Goal: Task Accomplishment & Management: Manage account settings

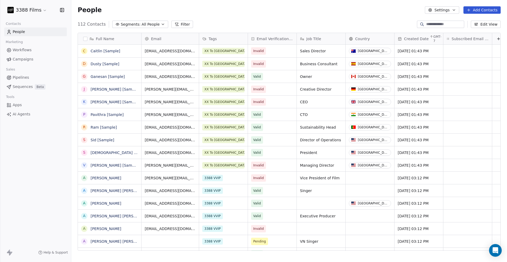
scroll to position [226, 432]
click at [40, 11] on html "3388 Films Contacts People Marketing Workflows Campaigns Sales Pipelines Sequen…" at bounding box center [253, 131] width 507 height 262
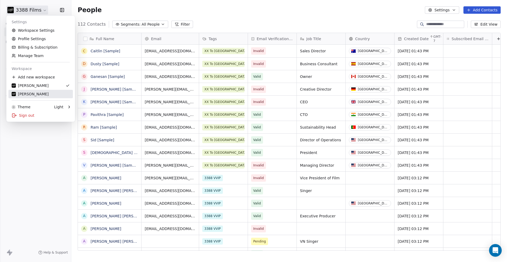
click at [41, 95] on div "[PERSON_NAME]" at bounding box center [41, 93] width 58 height 5
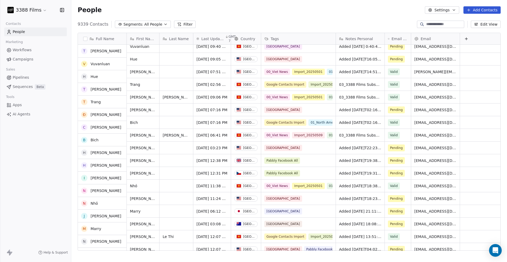
scroll to position [34, 0]
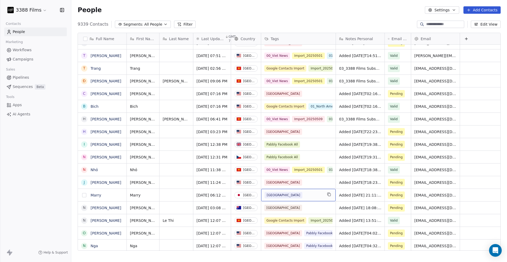
click at [86, 194] on button "grid" at bounding box center [84, 195] width 4 height 4
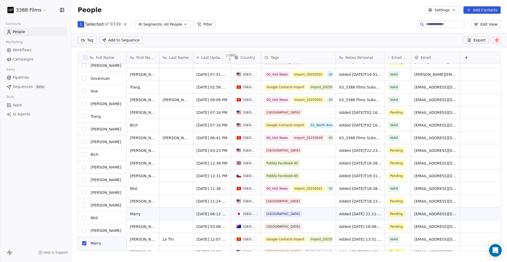
scroll to position [0, 0]
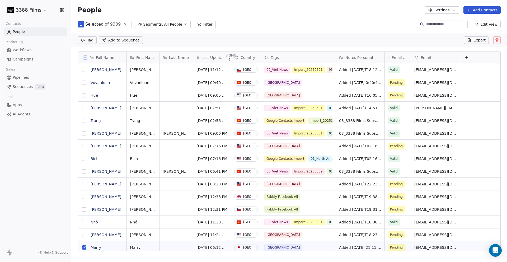
click at [85, 83] on button "grid" at bounding box center [84, 82] width 4 height 4
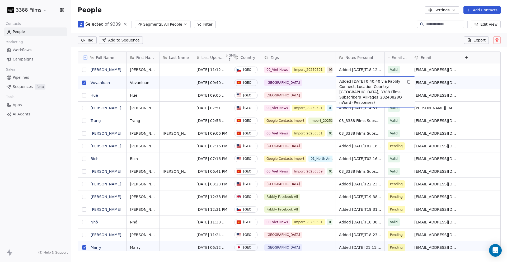
click at [93, 40] on html "3388 Films Contacts People Marketing Workflows Campaigns Sales Pipelines Sequen…" at bounding box center [253, 131] width 507 height 262
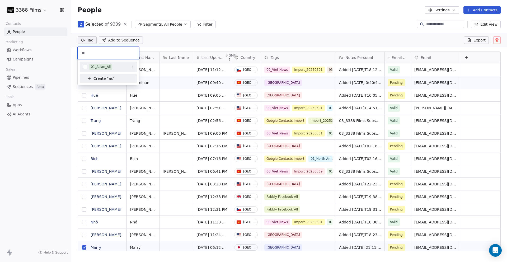
type input "**"
click at [99, 66] on div "01_Asian_All" at bounding box center [101, 66] width 20 height 5
type input "**"
click at [99, 68] on div "Pabbly Website" at bounding box center [103, 66] width 24 height 5
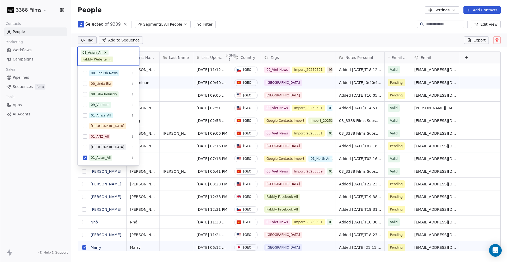
click at [346, 23] on html "3388 Films Contacts People Marketing Workflows Campaigns Sales Pipelines Sequen…" at bounding box center [253, 131] width 507 height 262
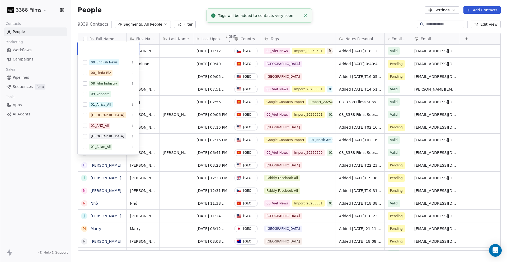
scroll to position [3, 0]
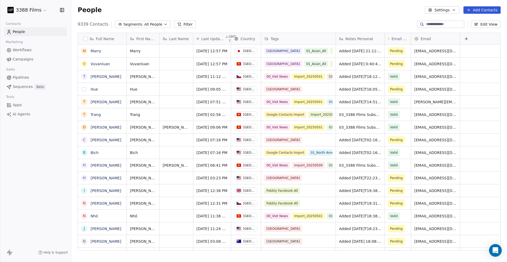
click at [84, 89] on button "grid" at bounding box center [84, 89] width 4 height 4
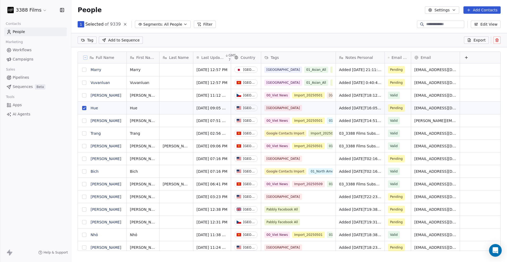
scroll to position [0, 0]
click at [85, 196] on button "grid" at bounding box center [84, 197] width 4 height 4
click at [83, 158] on button "grid" at bounding box center [84, 159] width 4 height 4
click at [91, 41] on html "3388 Films Contacts People Marketing Workflows Campaigns Sales Pipelines Sequen…" at bounding box center [253, 131] width 507 height 262
type input "*"
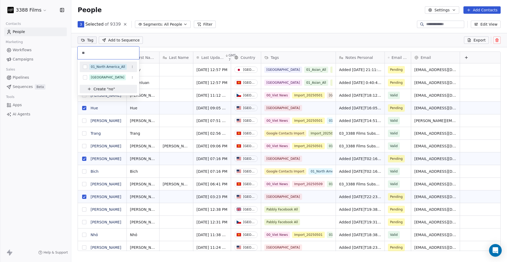
type input "**"
click at [95, 68] on div "01_North America_All" at bounding box center [108, 66] width 34 height 5
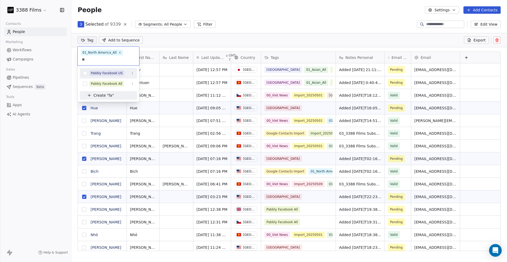
type input "**"
click at [95, 72] on div "Pabbly Facebook US" at bounding box center [107, 73] width 32 height 5
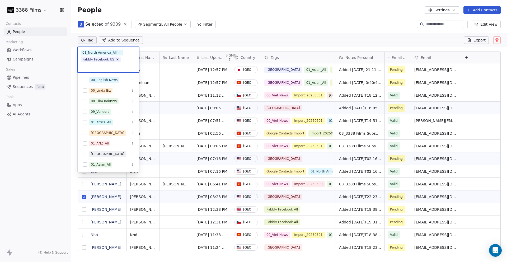
click at [256, 23] on html "3388 Films Contacts People Marketing Workflows Campaigns Sales Pipelines Sequen…" at bounding box center [253, 131] width 507 height 262
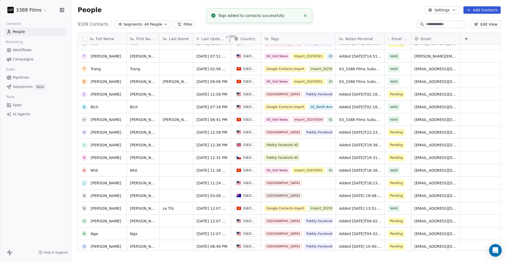
scroll to position [46, 0]
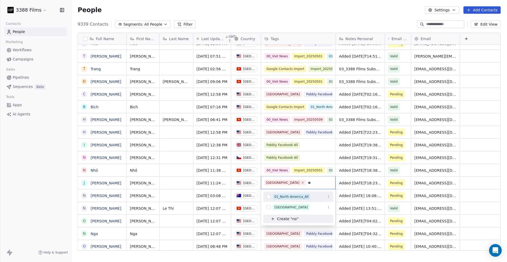
type input "**"
click at [302, 196] on div "01_North America_All" at bounding box center [291, 196] width 34 height 5
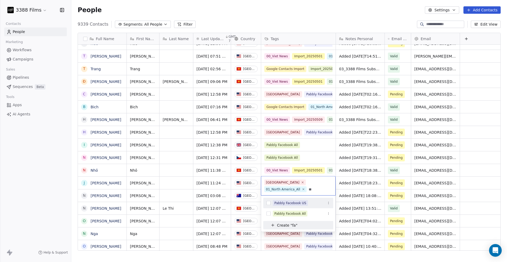
type input "**"
click at [302, 204] on div "Pabbly Facebook US" at bounding box center [290, 203] width 32 height 5
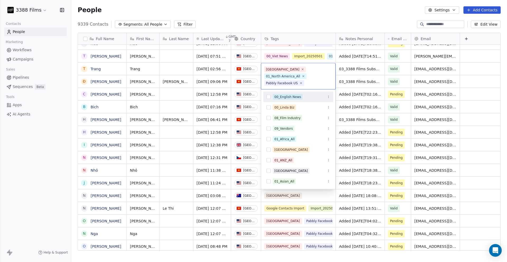
click at [303, 27] on html "3388 Films Contacts People Marketing Workflows Campaigns Sales Pipelines Sequen…" at bounding box center [253, 131] width 507 height 262
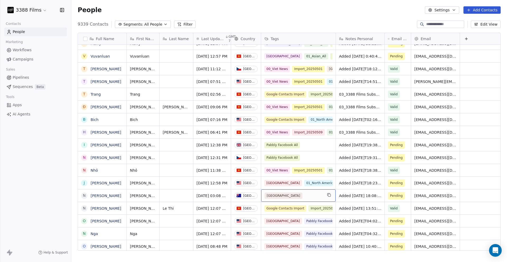
click at [300, 195] on div "[GEOGRAPHIC_DATA]" at bounding box center [293, 195] width 58 height 6
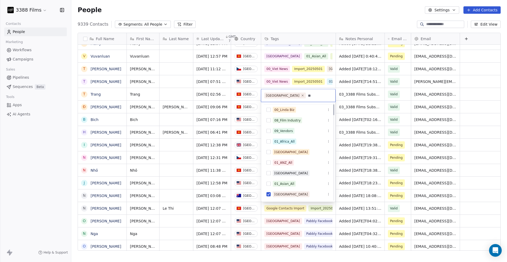
scroll to position [0, 0]
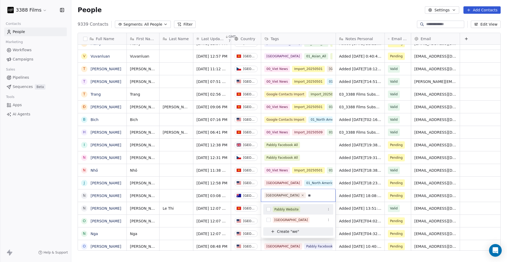
type input "**"
click at [295, 210] on div "Pabbly Website" at bounding box center [286, 209] width 24 height 5
type input "***"
click at [288, 214] on div "01_ANZ_All" at bounding box center [283, 215] width 18 height 5
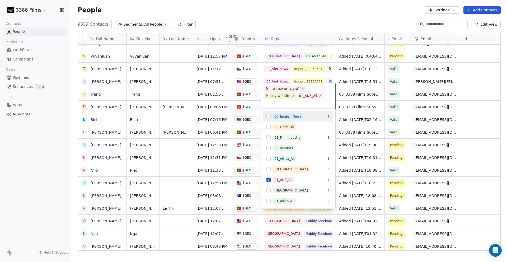
click at [324, 21] on html "3388 Films Contacts People Marketing Workflows Campaigns Sales Pipelines Sequen…" at bounding box center [253, 131] width 507 height 262
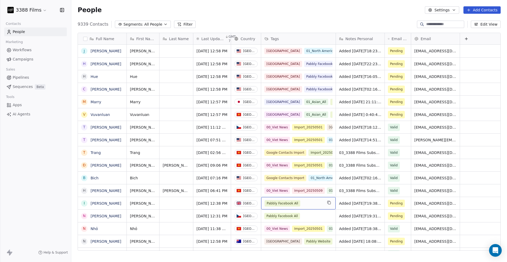
click at [320, 204] on div "Pabbly Facebook All" at bounding box center [293, 203] width 58 height 6
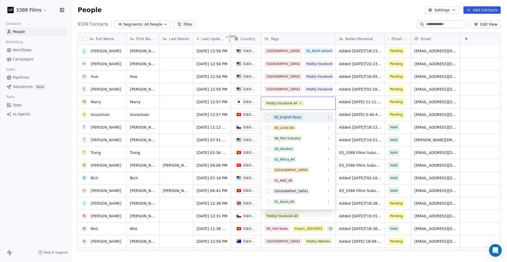
click at [303, 16] on html "3388 Films Contacts People Marketing Workflows Campaigns Sales Pipelines Sequen…" at bounding box center [253, 131] width 507 height 262
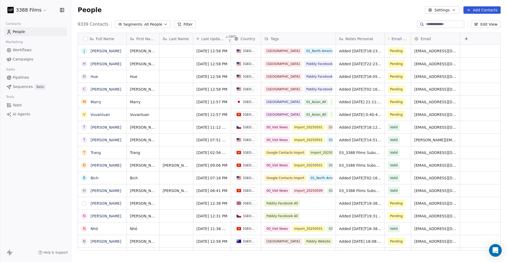
click at [86, 203] on button "grid" at bounding box center [84, 203] width 4 height 4
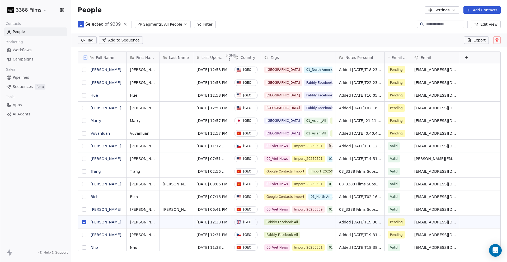
click at [85, 234] on button "grid" at bounding box center [84, 235] width 4 height 4
click at [87, 41] on html "3388 Films Contacts People Marketing Workflows Campaigns Sales Pipelines Sequen…" at bounding box center [253, 131] width 507 height 262
type input "**"
click at [107, 64] on span "01_Europe_All" at bounding box center [102, 67] width 26 height 6
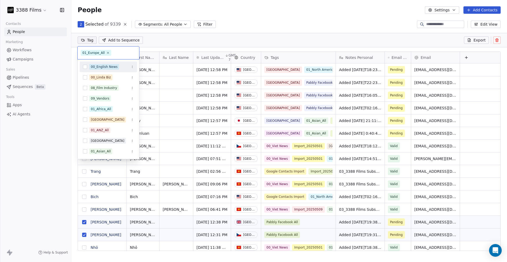
click at [257, 21] on html "3388 Films Contacts People Marketing Workflows Campaigns Sales Pipelines Sequen…" at bounding box center [253, 131] width 507 height 262
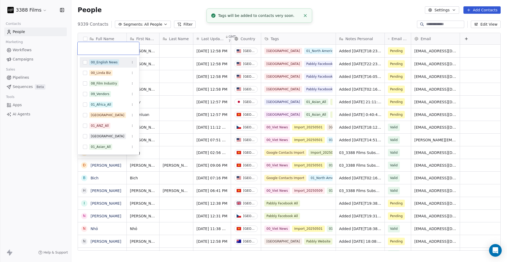
scroll to position [226, 432]
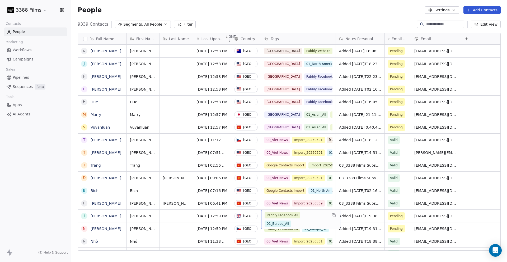
click at [312, 214] on div "Pabbly Facebook All 01_Europe_All" at bounding box center [295, 219] width 63 height 15
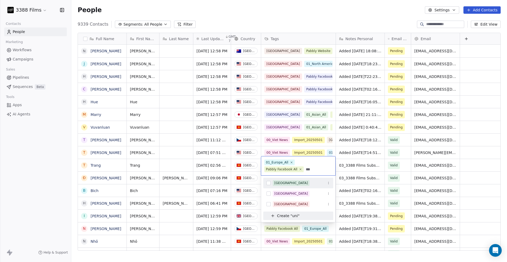
type input "***"
click at [288, 182] on div "[GEOGRAPHIC_DATA]" at bounding box center [291, 183] width 34 height 5
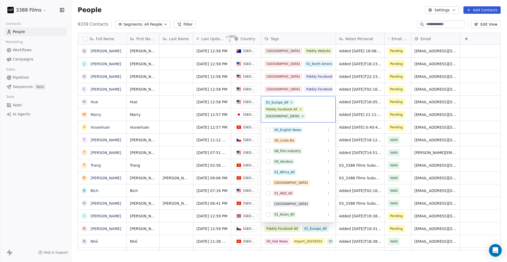
click at [289, 13] on html "3388 Films Contacts People Marketing Workflows Campaigns Sales Pipelines Sequen…" at bounding box center [253, 131] width 507 height 262
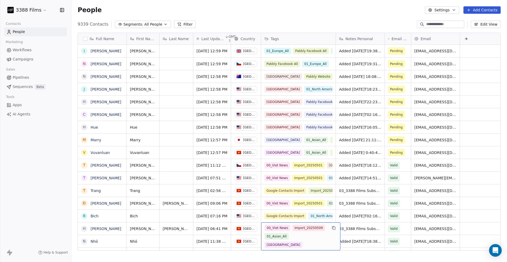
click at [329, 226] on div "00_Viet News Import_20250509 01_Asian_All Vietnam" at bounding box center [300, 236] width 79 height 28
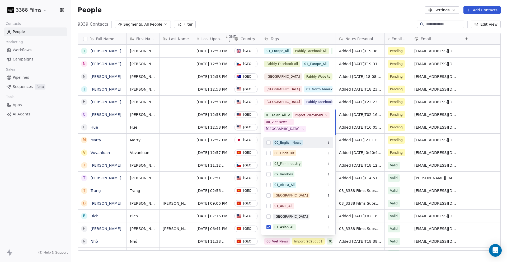
click at [310, 15] on html "3388 Films Contacts People Marketing Workflows Campaigns Sales Pipelines Sequen…" at bounding box center [253, 131] width 507 height 262
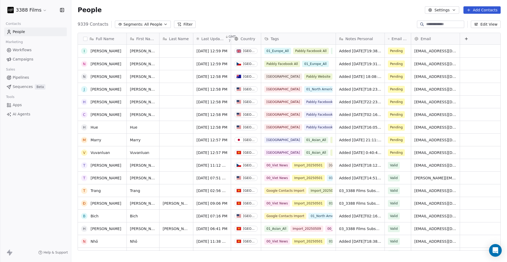
scroll to position [0, 0]
click at [306, 67] on div "Pabbly Facebook All 01_Europe_All" at bounding box center [295, 67] width 63 height 15
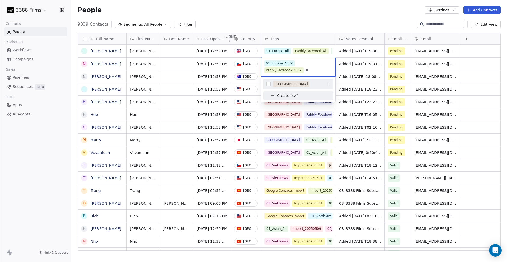
type input "**"
click at [290, 83] on div "[GEOGRAPHIC_DATA]" at bounding box center [291, 84] width 34 height 5
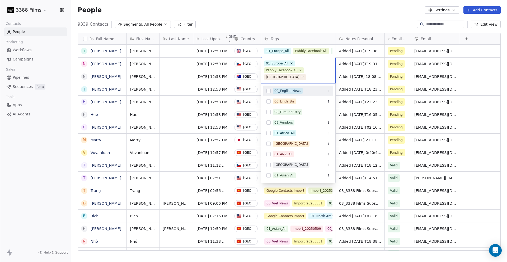
click at [293, 20] on html "3388 Films Contacts People Marketing Workflows Campaigns Sales Pipelines Sequen…" at bounding box center [253, 131] width 507 height 262
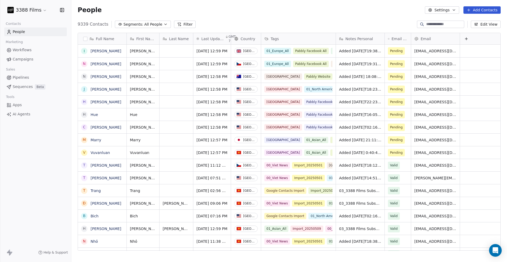
click at [327, 19] on div "People Settings Add Contacts" at bounding box center [288, 10] width 435 height 20
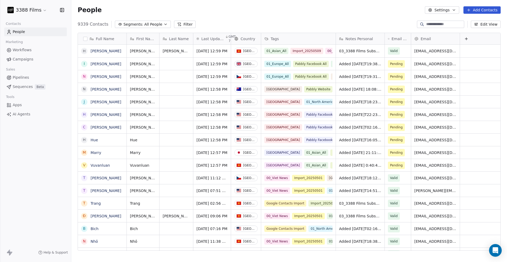
click at [323, 21] on div "9339 Contacts Segments: All People Filter Edit View" at bounding box center [288, 24] width 435 height 8
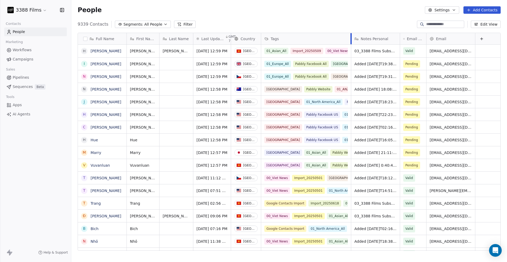
drag, startPoint x: 335, startPoint y: 37, endPoint x: 349, endPoint y: 47, distance: 16.6
click at [349, 47] on div "First Name Last Name Last Updated Date GMT-7 Country Tags Notes Personal Email …" at bounding box center [314, 142] width 374 height 218
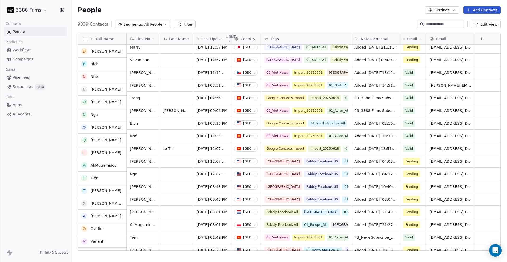
scroll to position [198, 0]
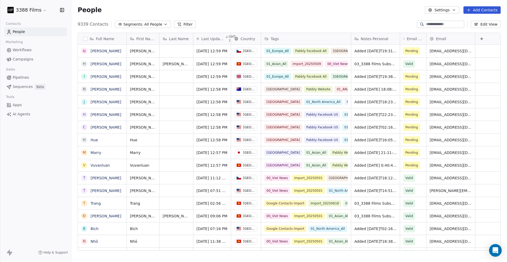
scroll to position [226, 432]
